Goal: Task Accomplishment & Management: Use online tool/utility

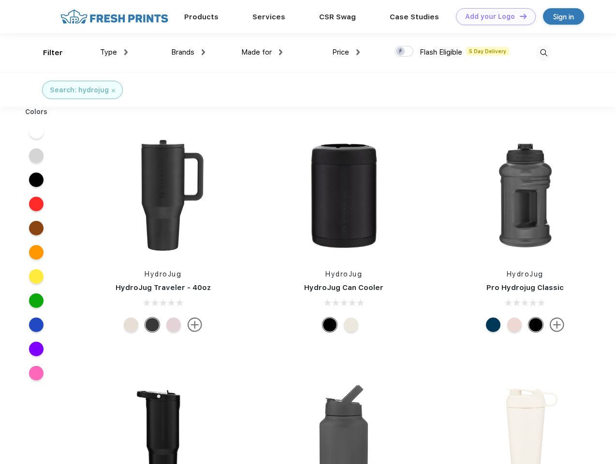
click at [492, 16] on link "Add your Logo Design Tool" at bounding box center [496, 16] width 80 height 17
click at [0, 0] on div "Design Tool" at bounding box center [0, 0] width 0 height 0
click at [518, 16] on link "Add your Logo Design Tool" at bounding box center [496, 16] width 80 height 17
click at [46, 53] on div "Filter" at bounding box center [53, 52] width 20 height 11
click at [114, 52] on span "Type" at bounding box center [108, 52] width 17 height 9
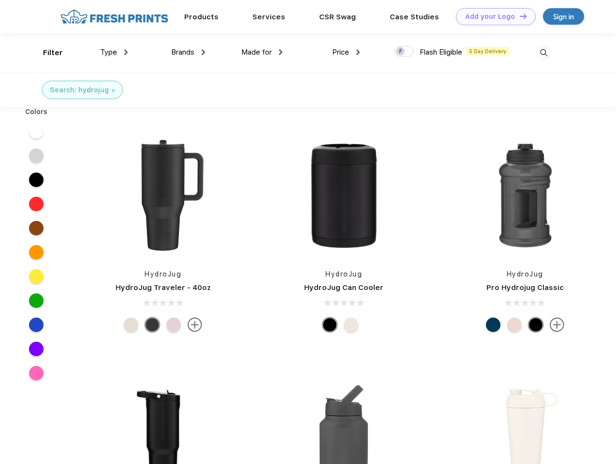
click at [188, 52] on span "Brands" at bounding box center [182, 52] width 23 height 9
click at [262, 52] on span "Made for" at bounding box center [256, 52] width 30 height 9
click at [346, 52] on span "Price" at bounding box center [340, 52] width 17 height 9
click at [404, 52] on div at bounding box center [403, 51] width 19 height 11
click at [401, 52] on input "checkbox" at bounding box center [397, 48] width 6 height 6
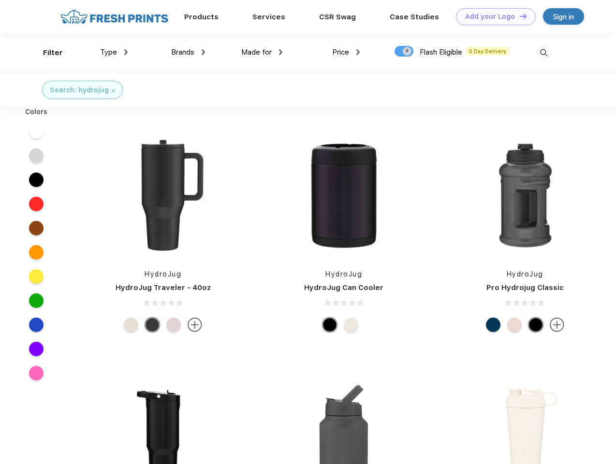
click at [543, 53] on img at bounding box center [543, 53] width 16 height 16
